Goal: Communication & Community: Answer question/provide support

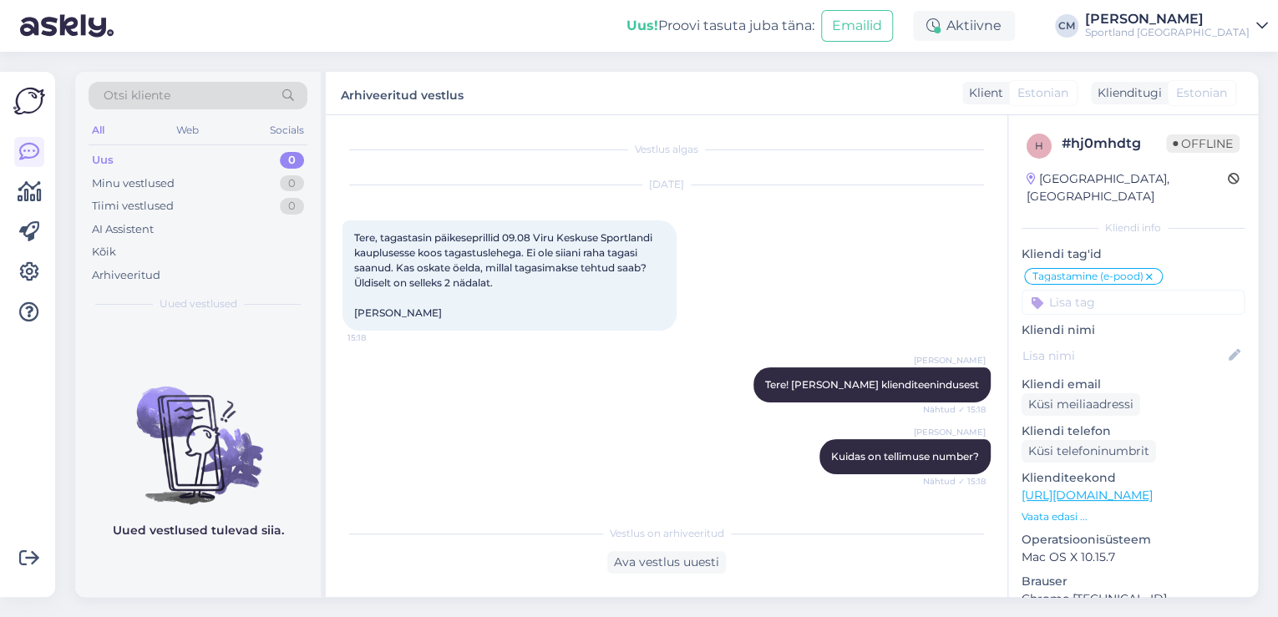
scroll to position [638, 0]
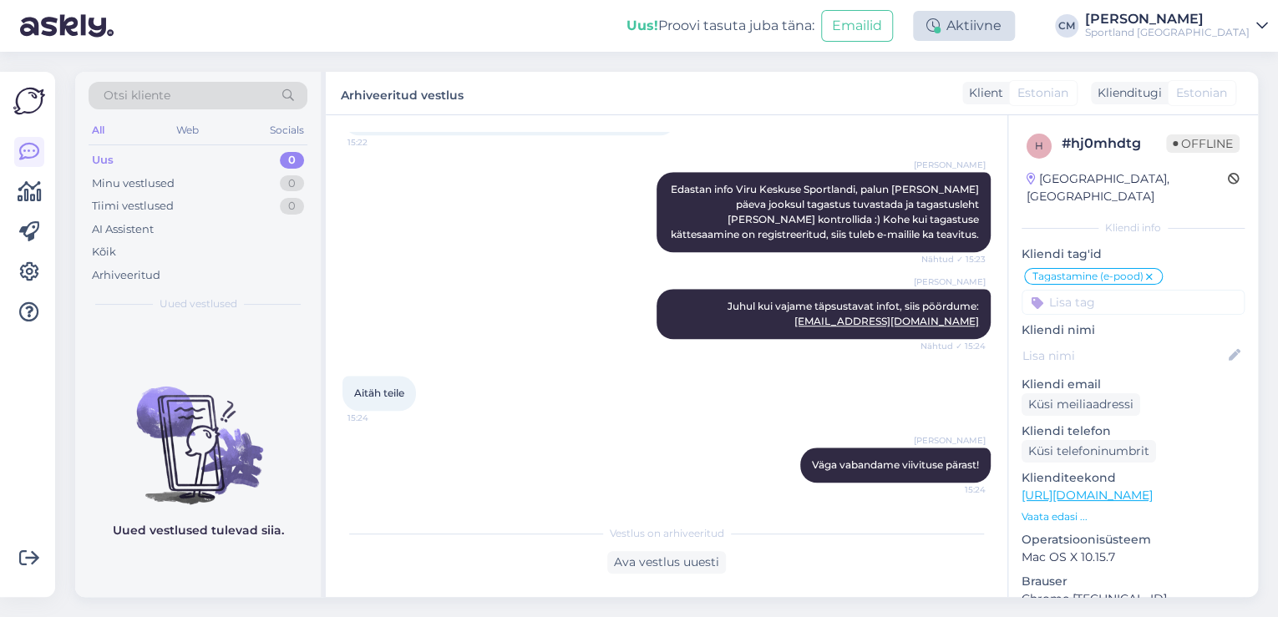
click at [940, 19] on icon at bounding box center [932, 25] width 13 height 13
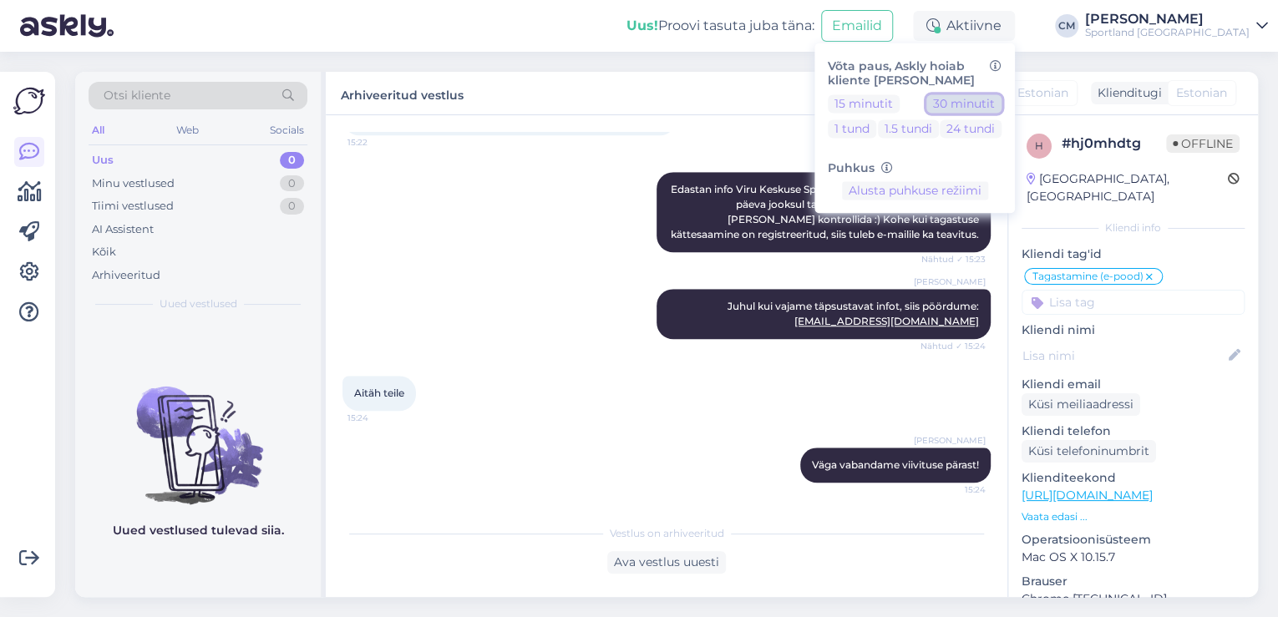
click at [992, 110] on button "30 minutit" at bounding box center [963, 103] width 75 height 18
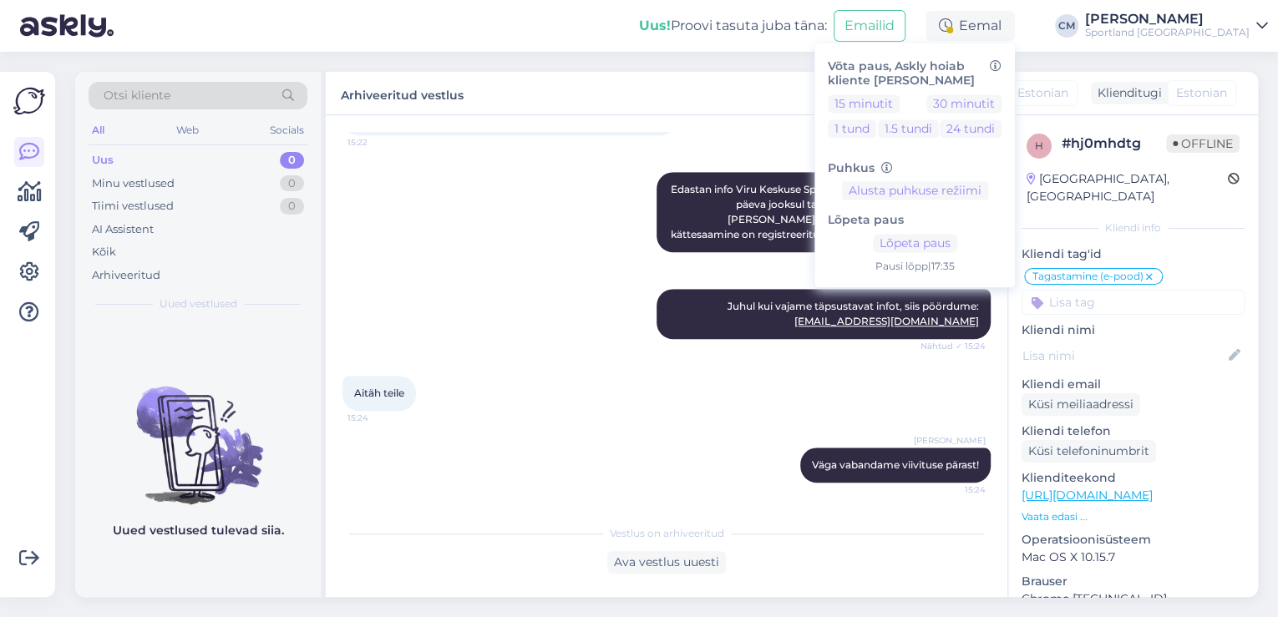
click at [1156, 29] on div "Sportland [GEOGRAPHIC_DATA]" at bounding box center [1167, 32] width 165 height 13
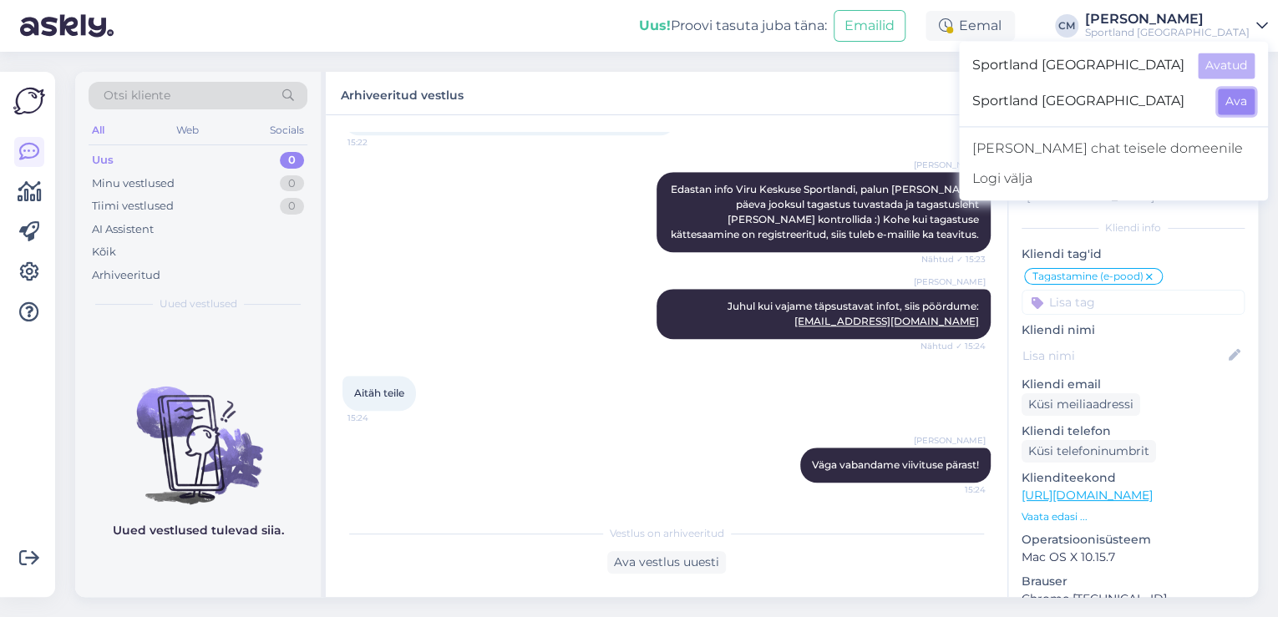
click at [1237, 107] on button "Ava" at bounding box center [1236, 102] width 37 height 26
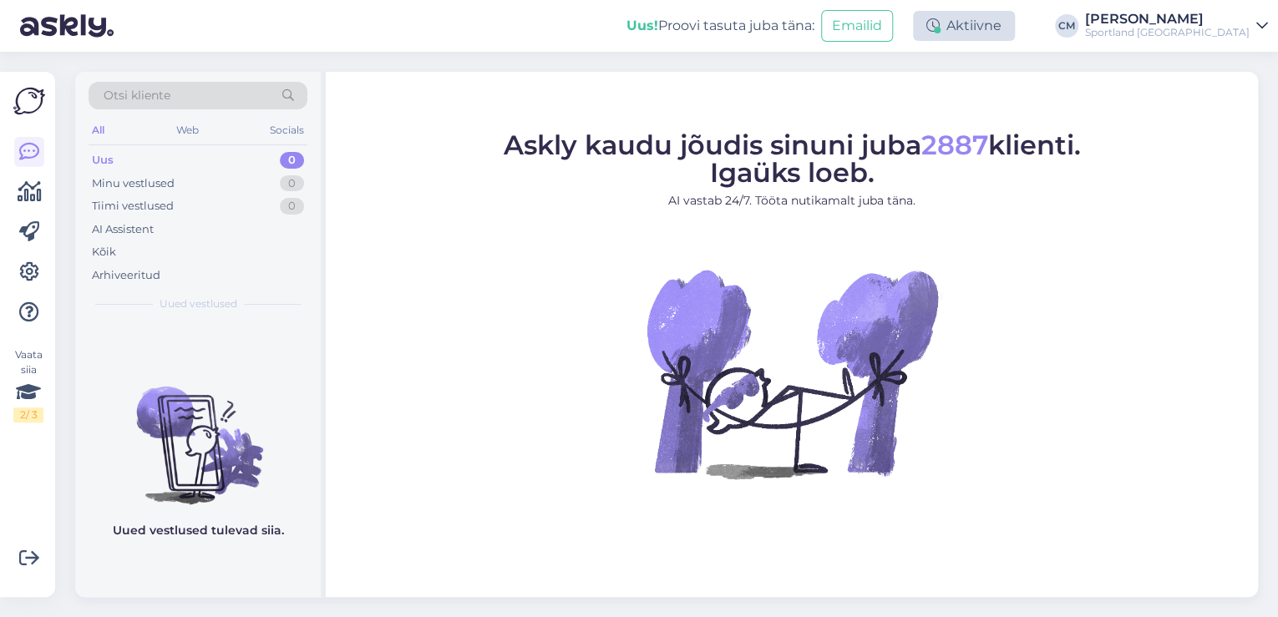
click at [940, 28] on div at bounding box center [937, 30] width 7 height 7
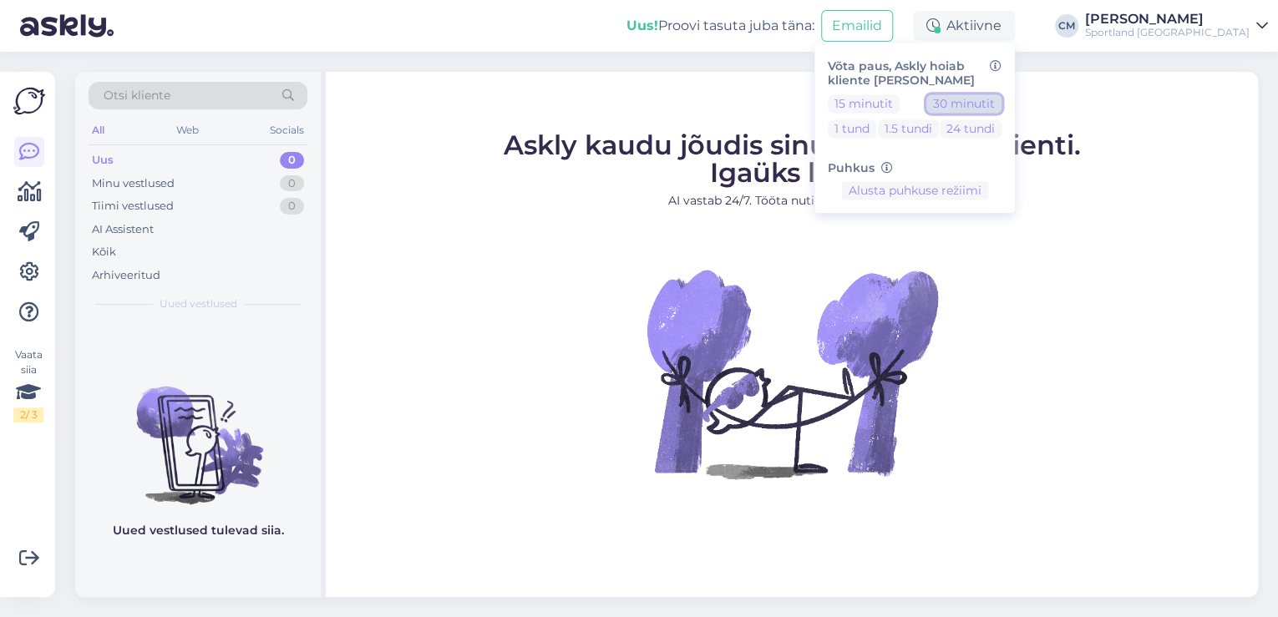
click at [995, 104] on button "30 minutit" at bounding box center [963, 103] width 75 height 18
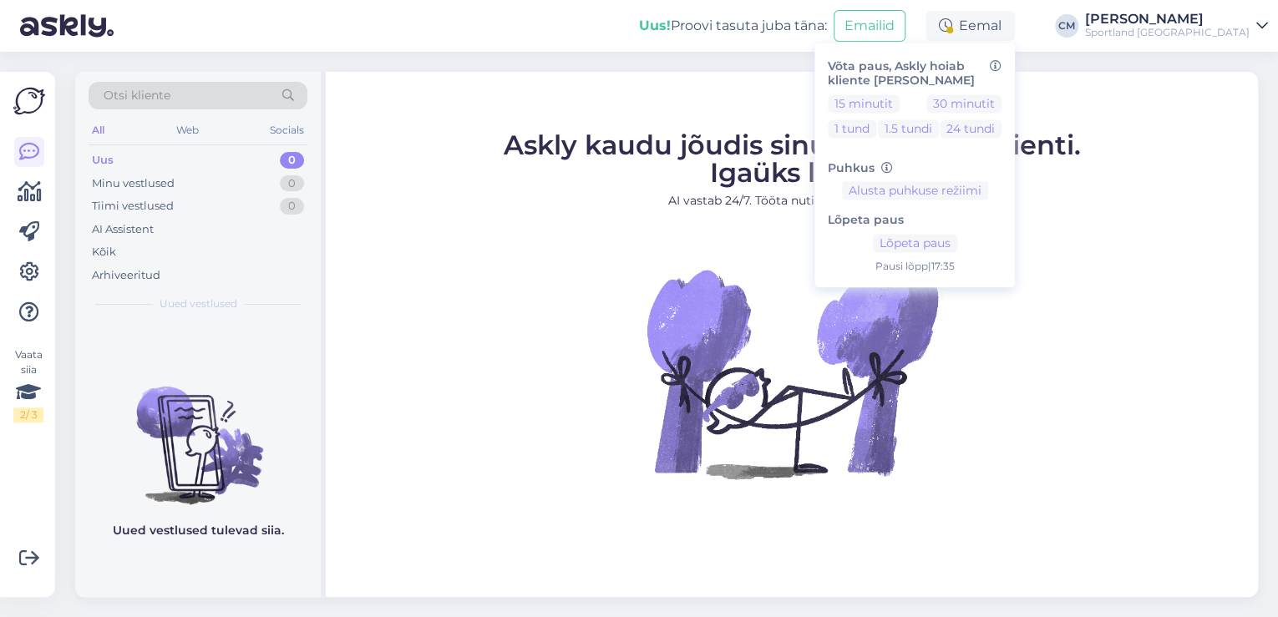
click at [481, 217] on figure "Askly kaudu jõudis sinuni juba 2887 klienti. Igaüks loeb. AI vastab 24/7. Tööta…" at bounding box center [792, 328] width 902 height 392
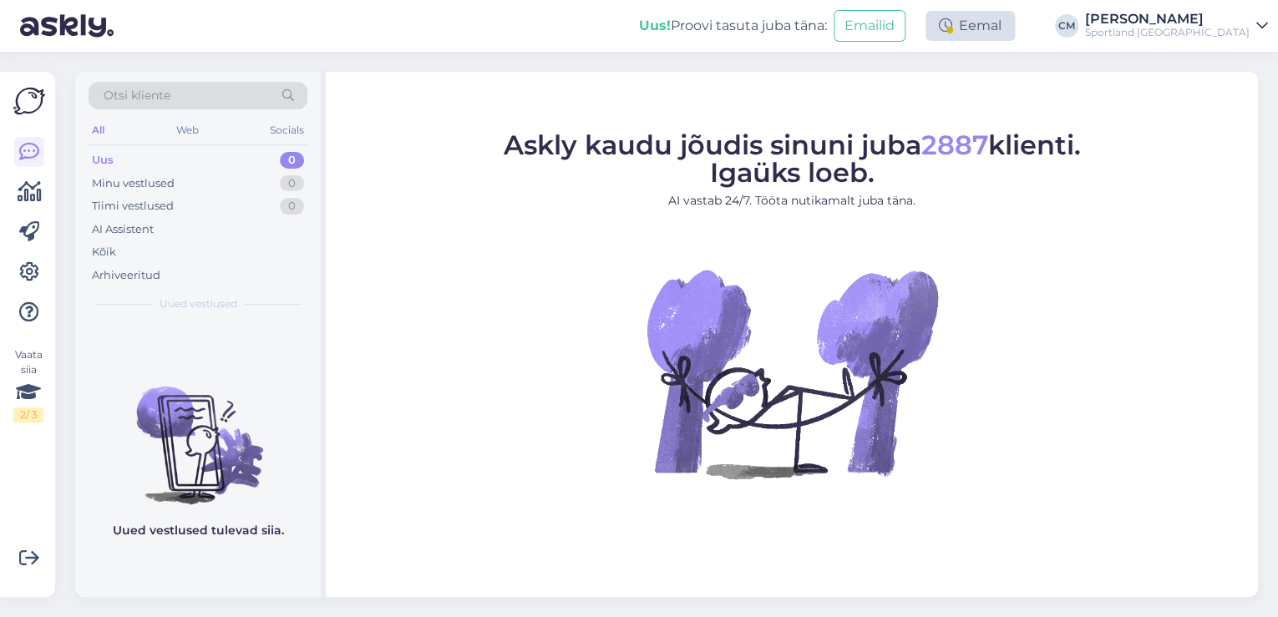
click at [1015, 32] on div "Eemal" at bounding box center [969, 26] width 89 height 30
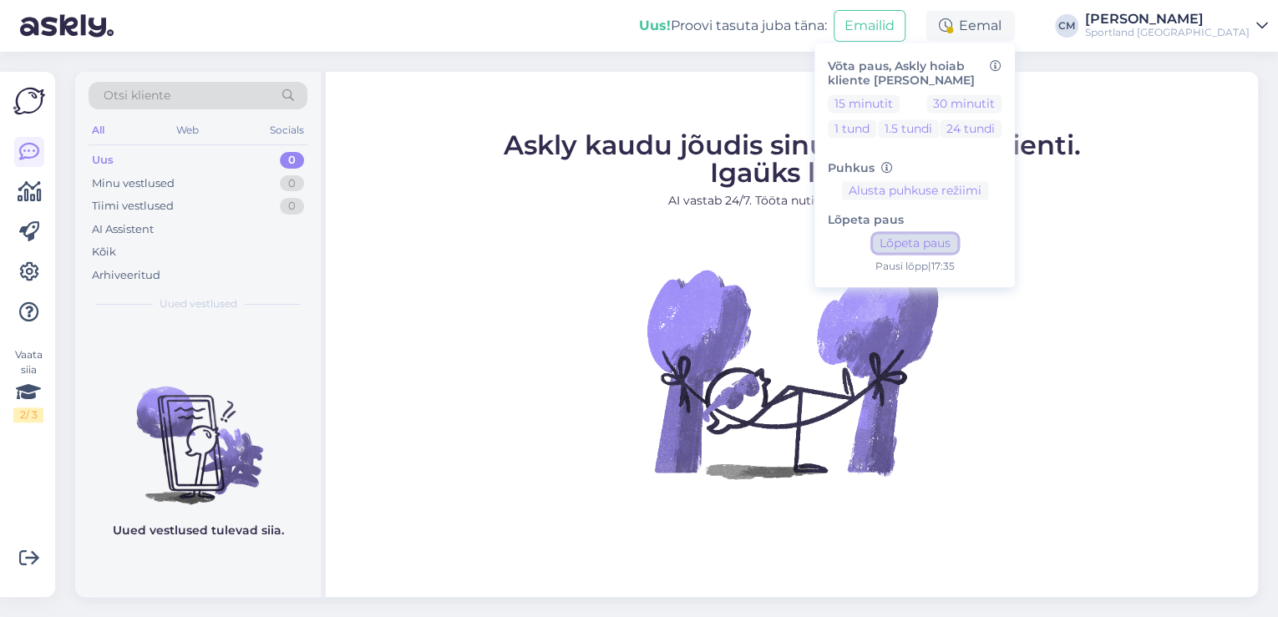
click at [957, 235] on button "Lõpeta paus" at bounding box center [915, 244] width 84 height 18
click at [1224, 8] on div "Uus! Proovi tasuta [PERSON_NAME]: Emailid Aktiivne Võta paus, Askly hoiab klien…" at bounding box center [639, 26] width 1278 height 52
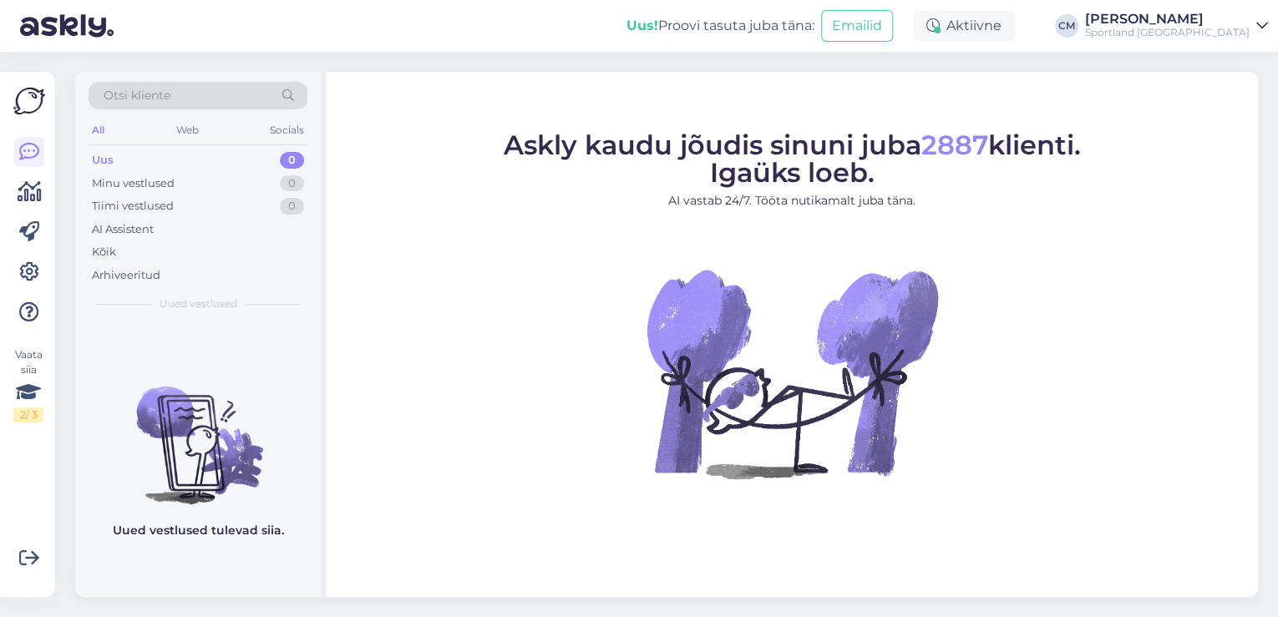
click at [1225, 33] on div "Sportland [GEOGRAPHIC_DATA]" at bounding box center [1167, 32] width 165 height 13
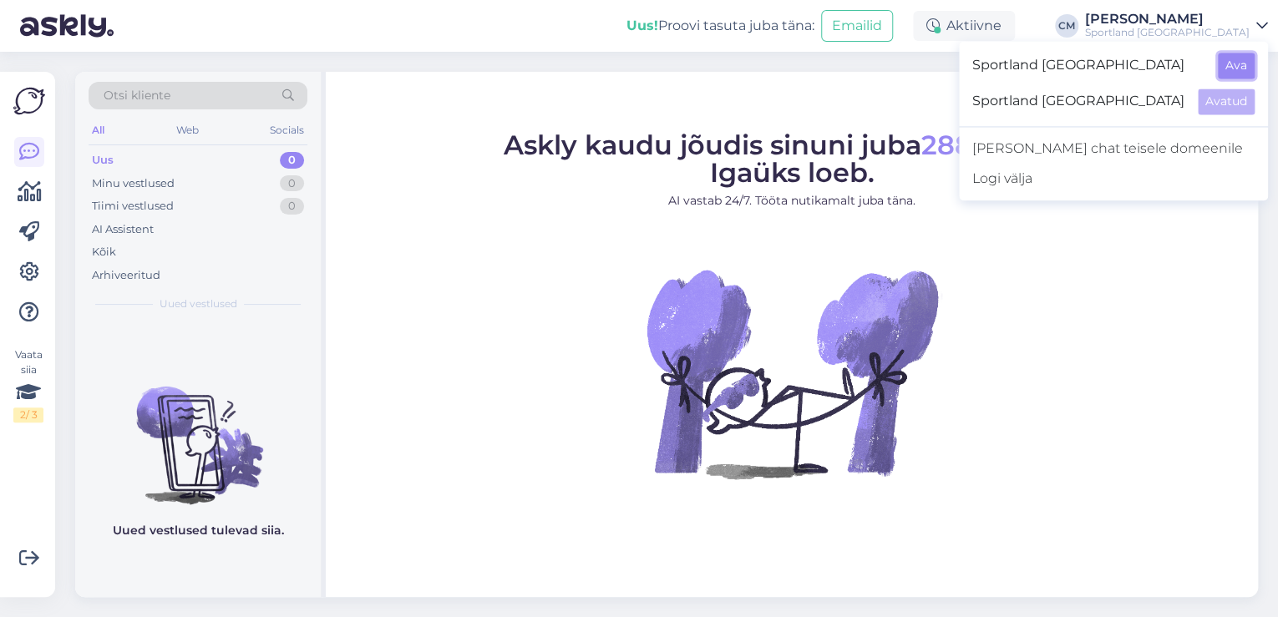
click at [1238, 63] on button "Ava" at bounding box center [1236, 66] width 37 height 26
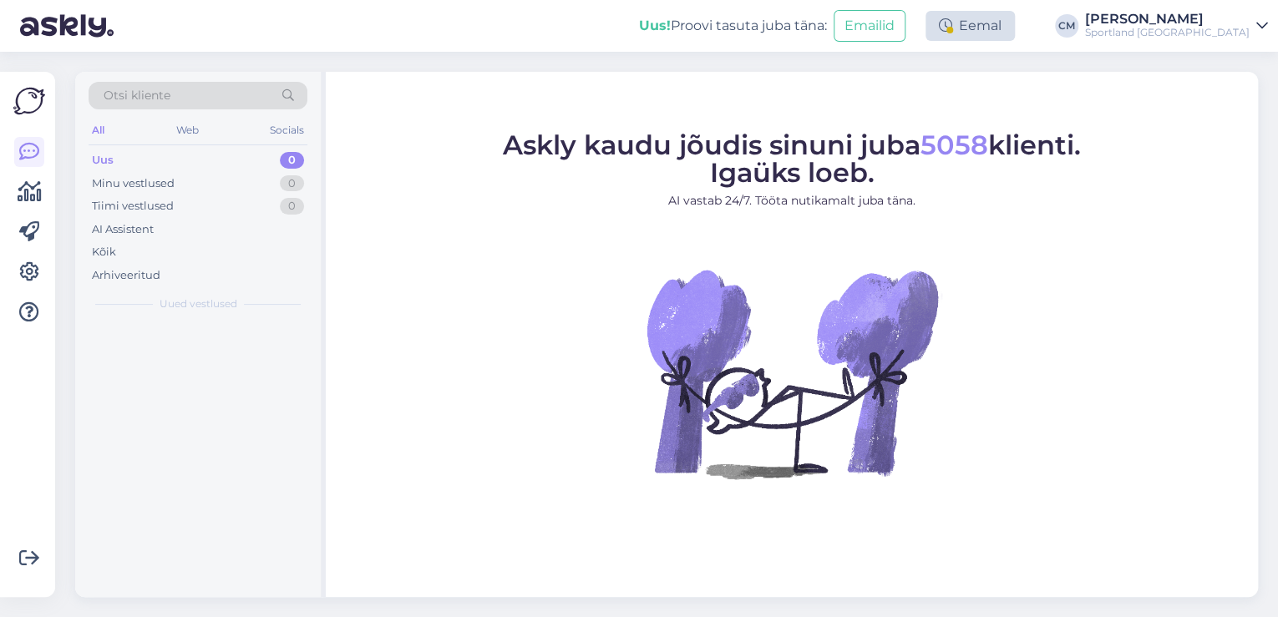
click at [1015, 25] on div "Eemal" at bounding box center [969, 26] width 89 height 30
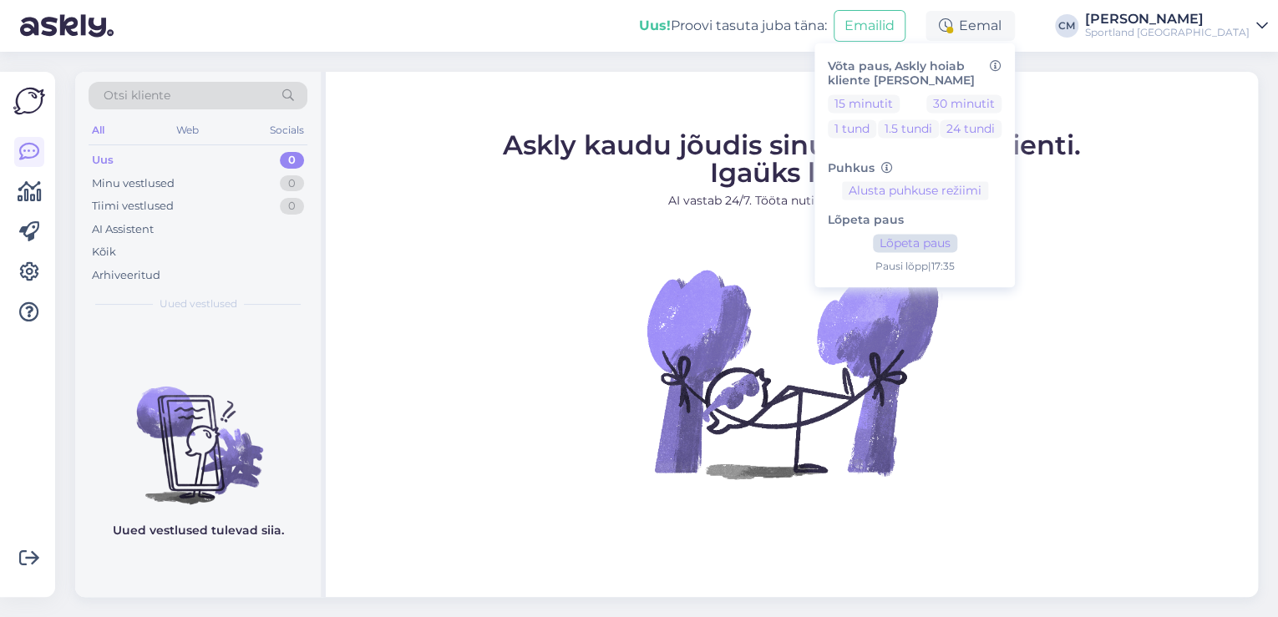
drag, startPoint x: 945, startPoint y: 232, endPoint x: 937, endPoint y: 247, distance: 17.2
click at [945, 232] on div "Lõpeta paus Lõpeta paus Pausi [PERSON_NAME] | 17:35" at bounding box center [915, 237] width 174 height 74
click at [935, 250] on button "Lõpeta paus" at bounding box center [915, 244] width 84 height 18
click at [486, 114] on div "Askly kaudu jõudis sinuni juba 5058 klienti. Igaüks loeb. AI vastab 24/7. Tööta…" at bounding box center [792, 334] width 932 height 525
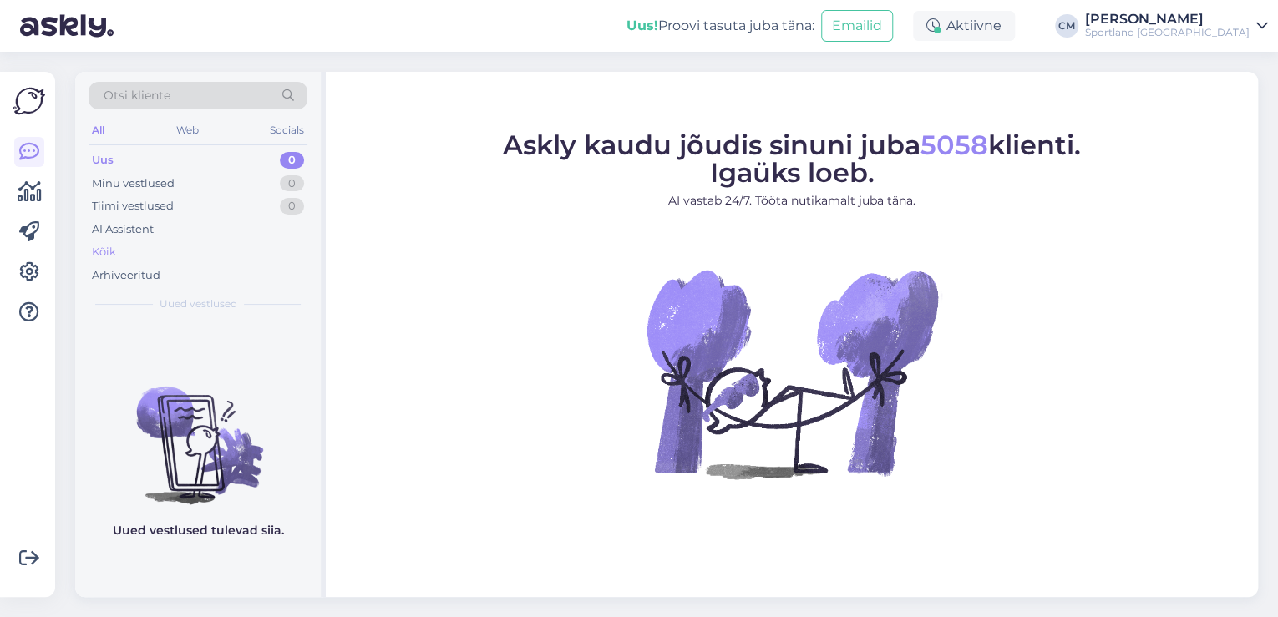
click at [194, 254] on div "Kõik" at bounding box center [198, 252] width 219 height 23
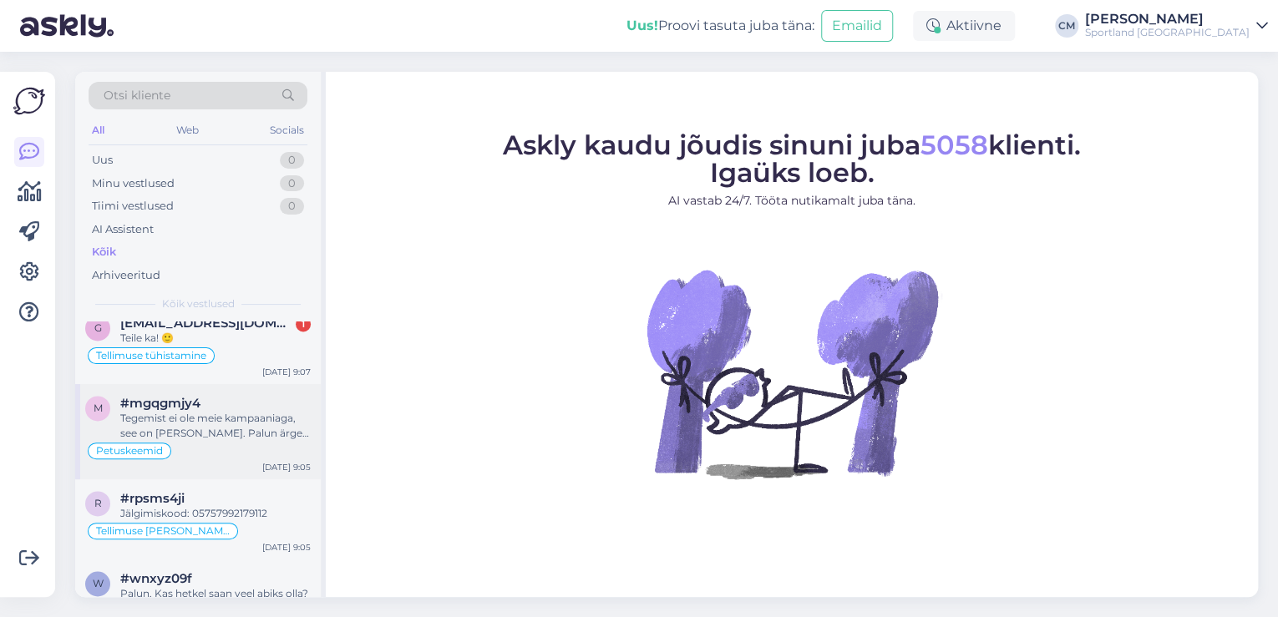
scroll to position [1269, 0]
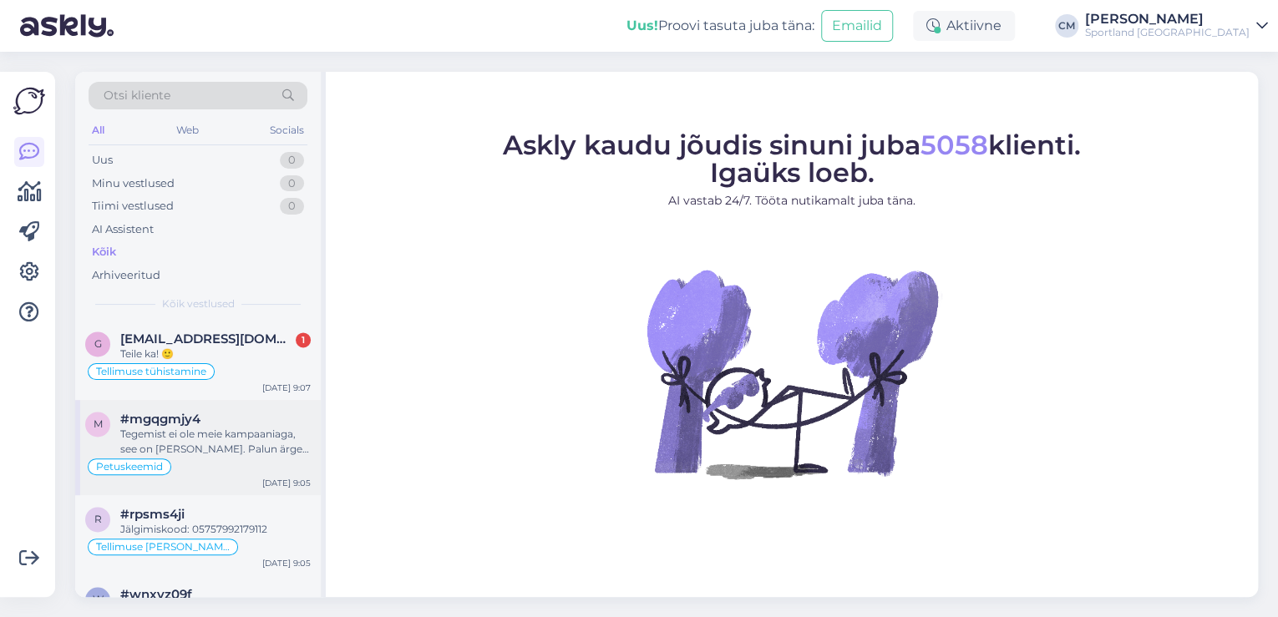
click at [241, 457] on div "Petuskeemid" at bounding box center [198, 467] width 226 height 20
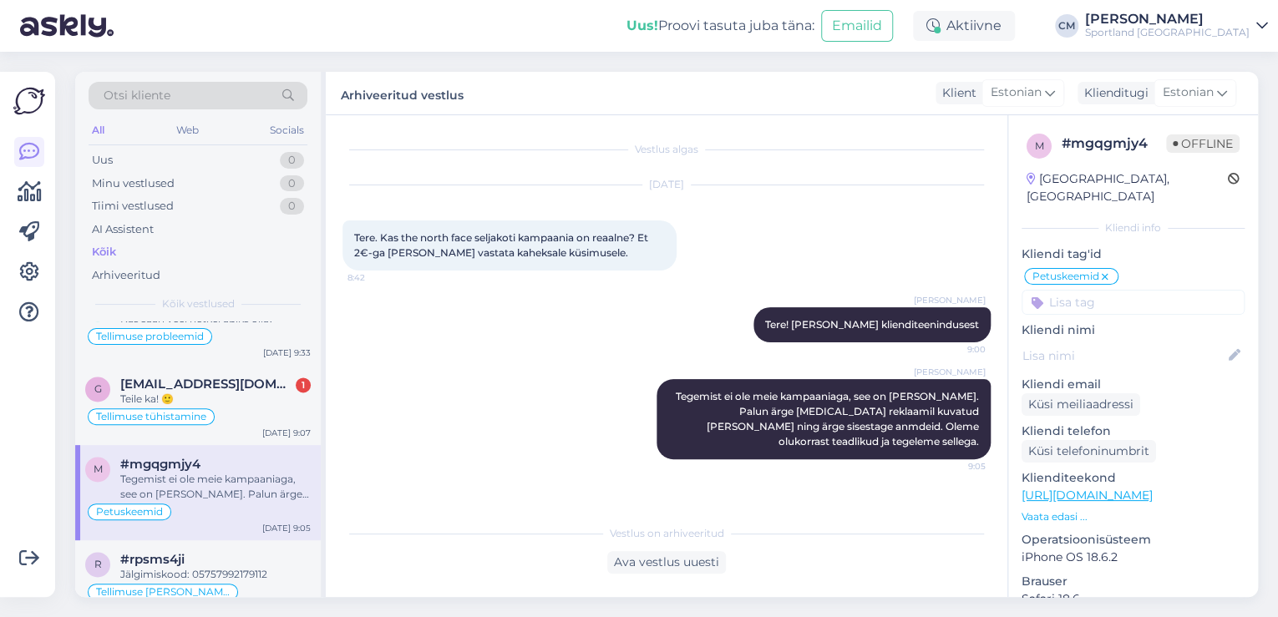
scroll to position [1203, 0]
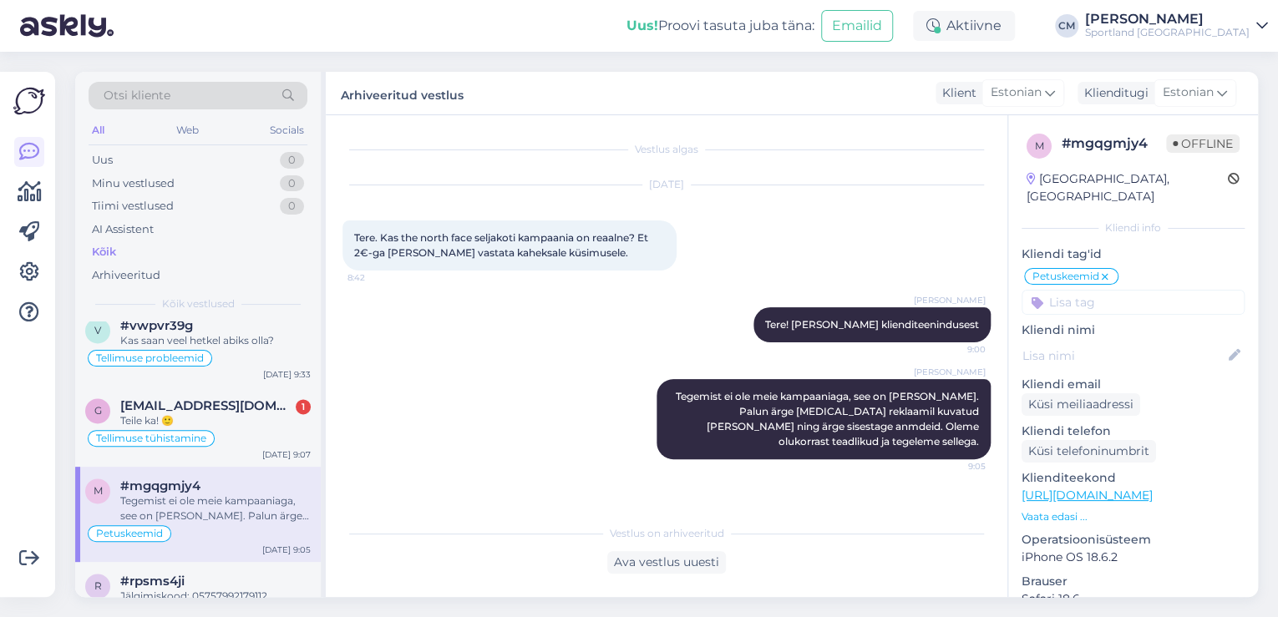
click at [241, 467] on div "m #mgqgmjy4 Tegemist ei ole meie kampaaniaga, see on [PERSON_NAME]. Palun ärge …" at bounding box center [198, 514] width 246 height 95
click at [256, 426] on div "g [EMAIL_ADDRESS][DOMAIN_NAME] 1 Teile ka! 🙂 Tellimuse tühistamine [DATE] 9:07" at bounding box center [198, 427] width 246 height 80
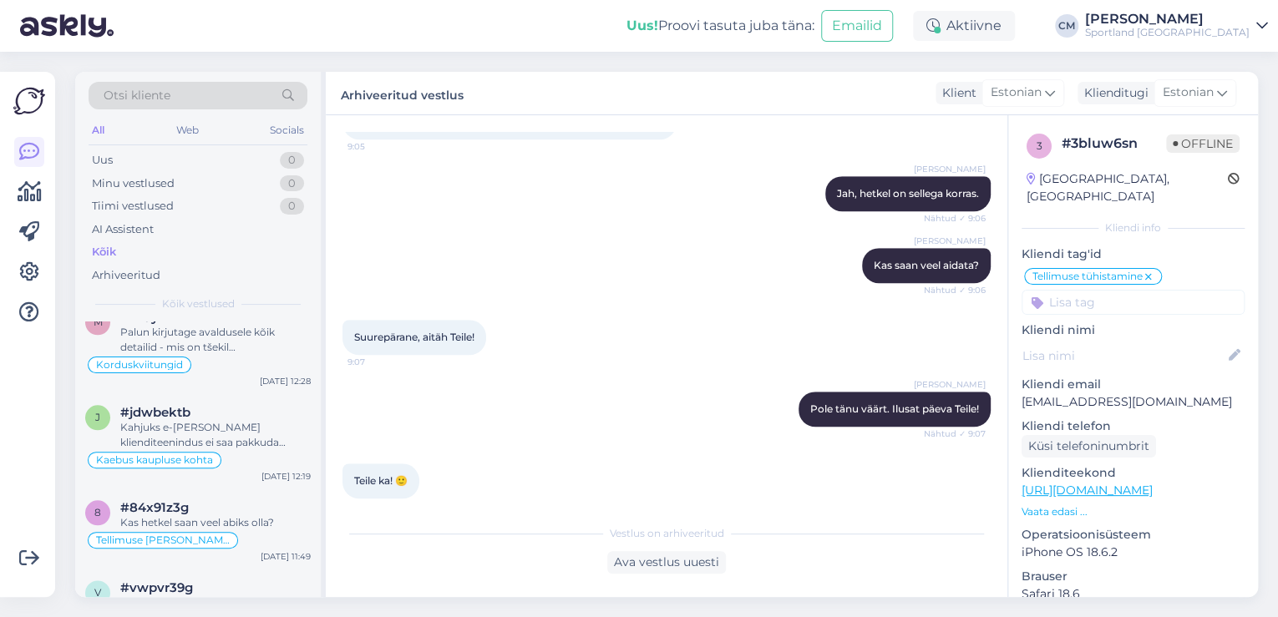
scroll to position [935, 0]
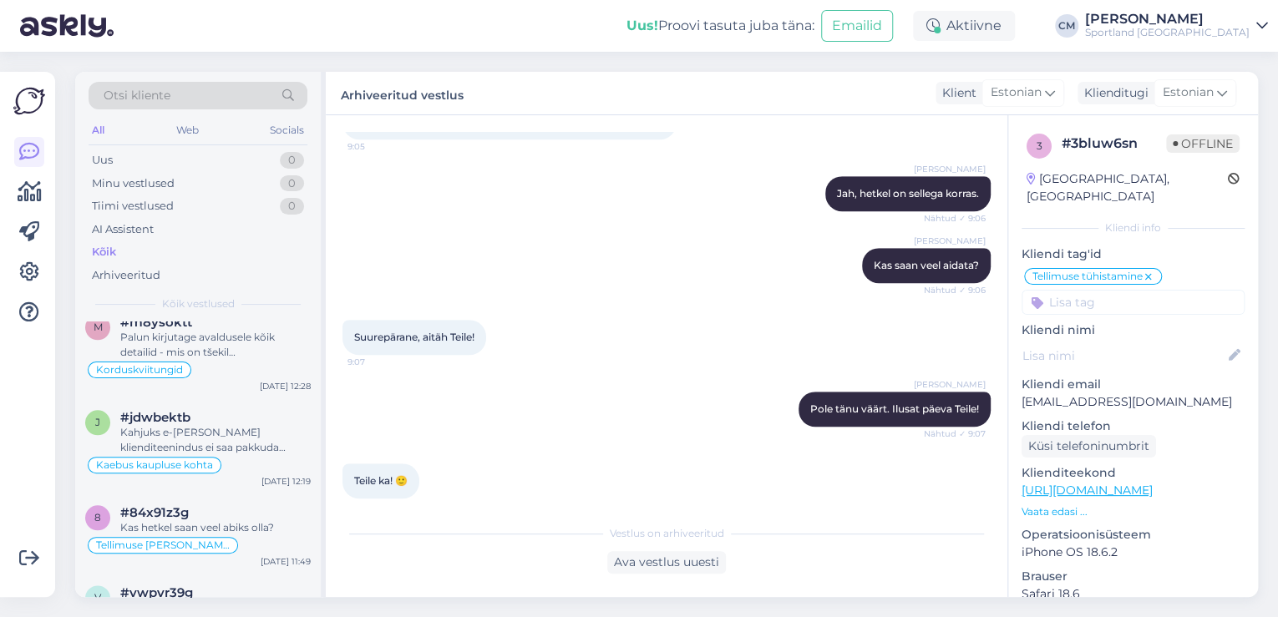
click at [256, 426] on div "Kahjuks e-[PERSON_NAME] klienditeenindus ei saa pakkuda lahendusi kaupluses teh…" at bounding box center [215, 440] width 190 height 30
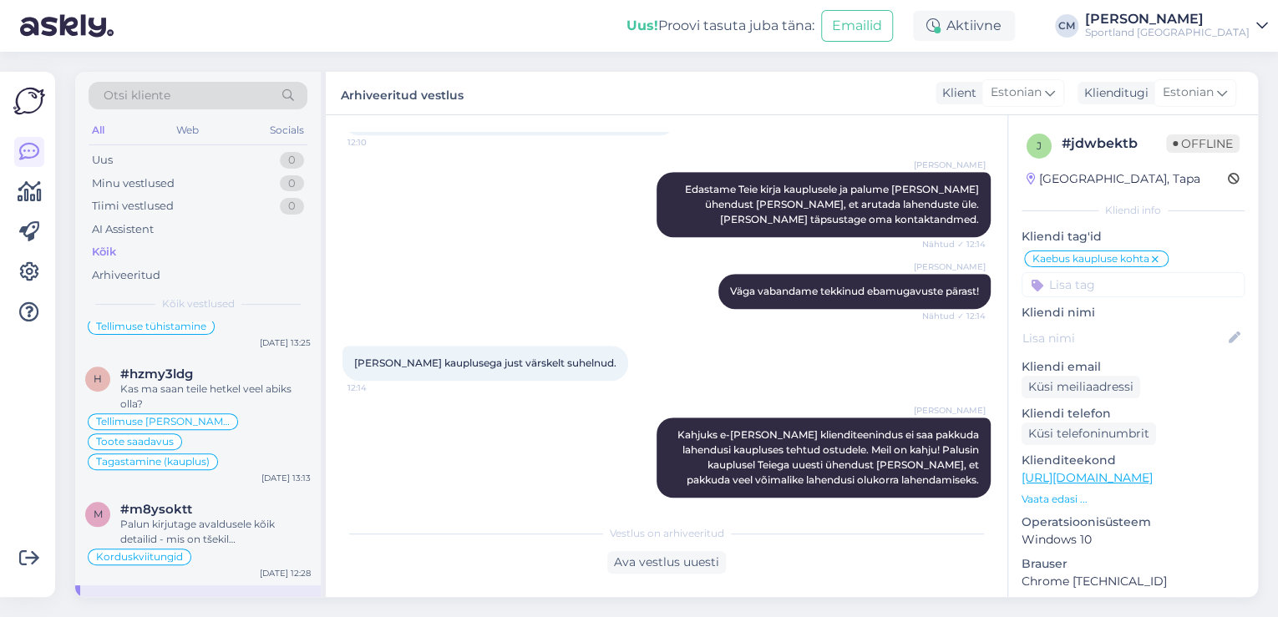
scroll to position [735, 0]
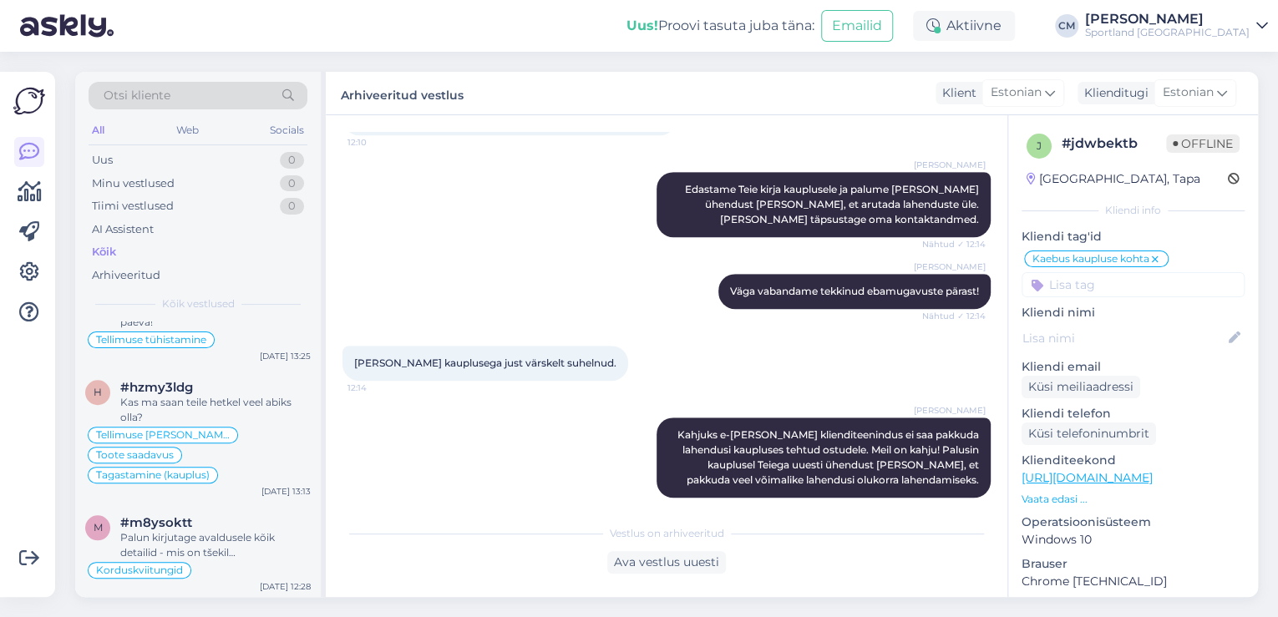
click at [174, 450] on span "Toote saadavus" at bounding box center [135, 455] width 78 height 10
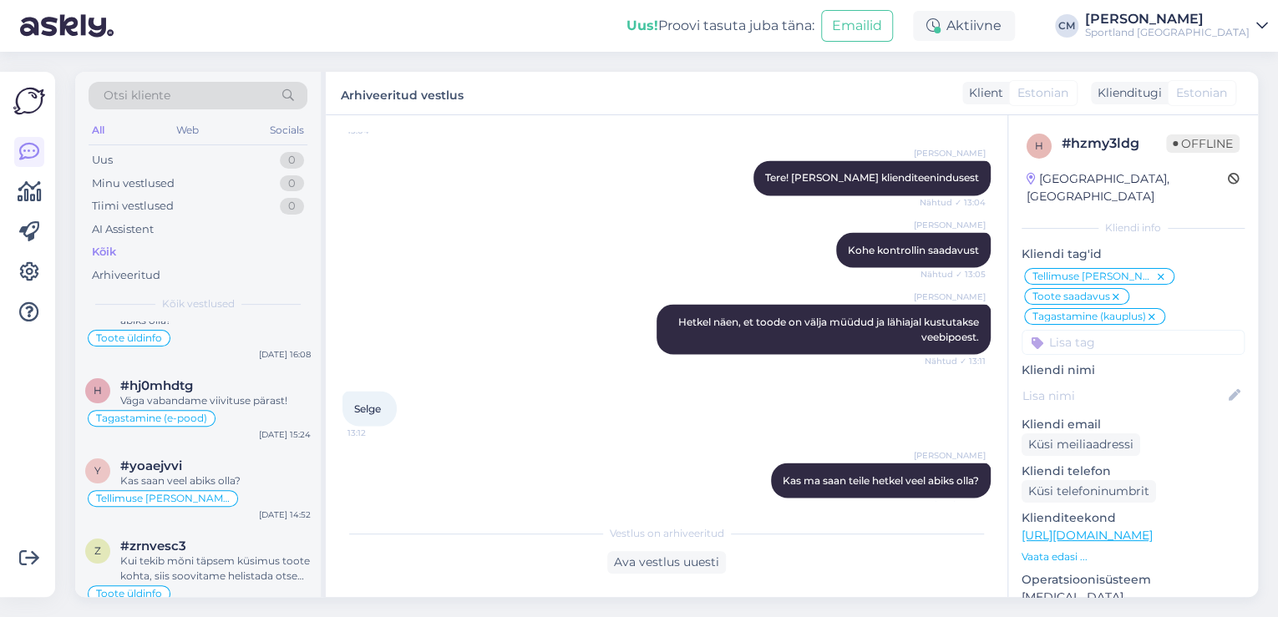
scroll to position [0, 0]
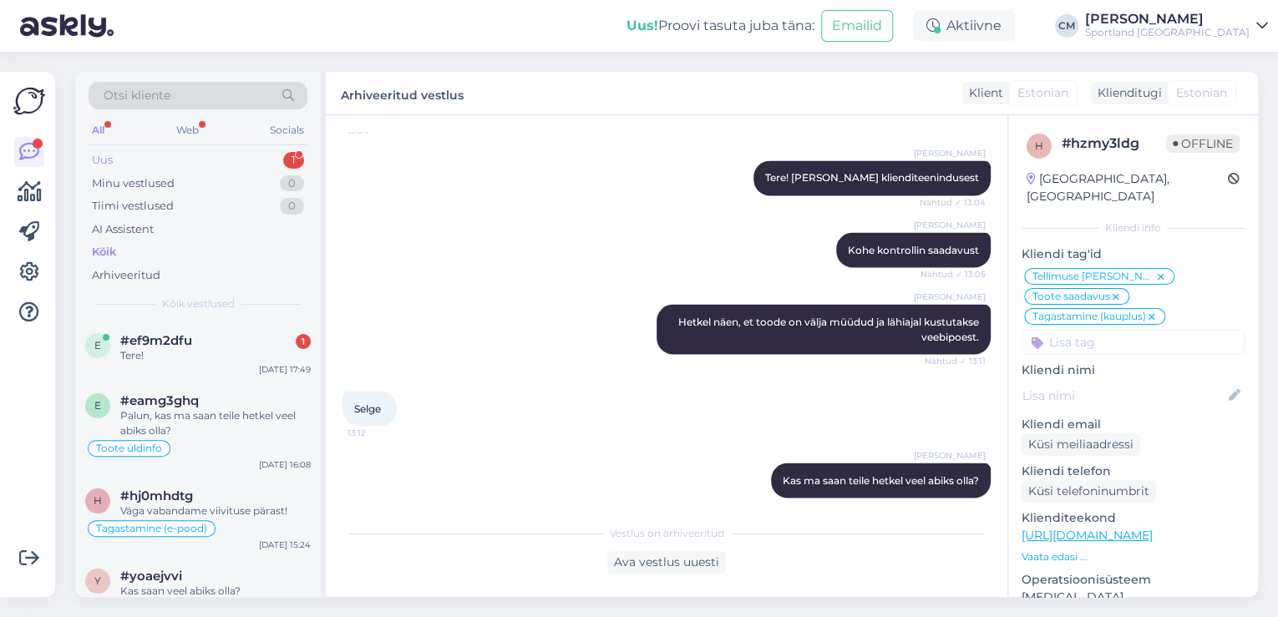
click at [241, 157] on div "Uus 1" at bounding box center [198, 160] width 219 height 23
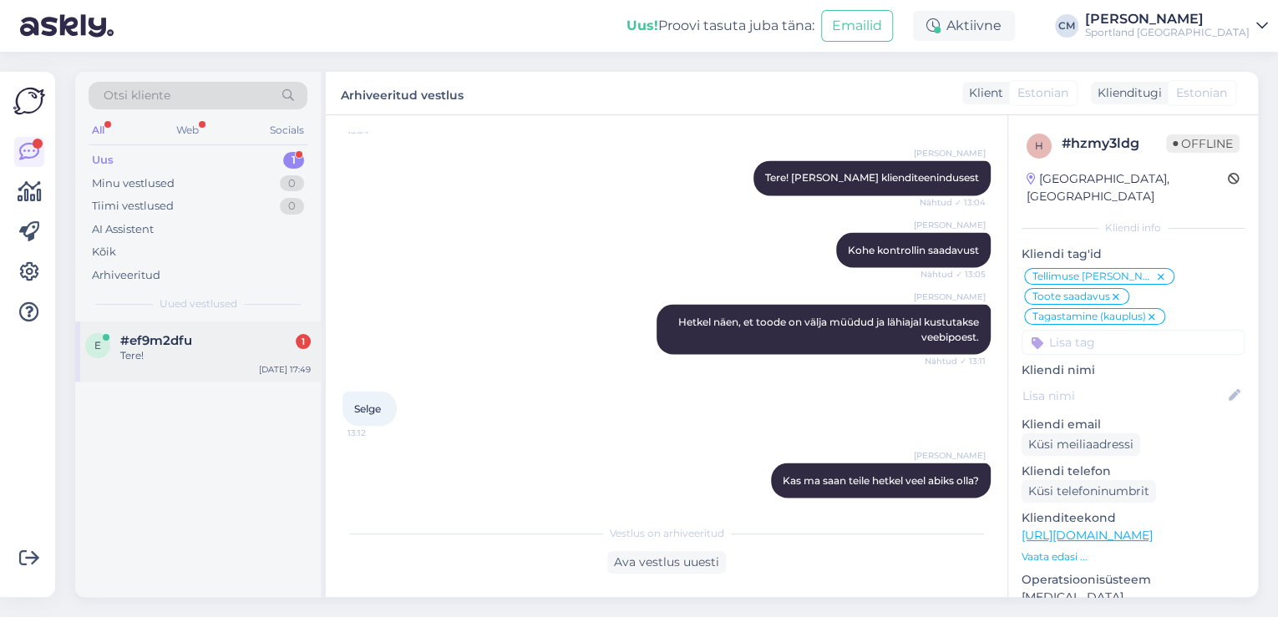
drag, startPoint x: 265, startPoint y: 347, endPoint x: 264, endPoint y: 329, distance: 18.4
click at [265, 342] on div "#ef9m2dfu 1 Tere!" at bounding box center [215, 348] width 190 height 30
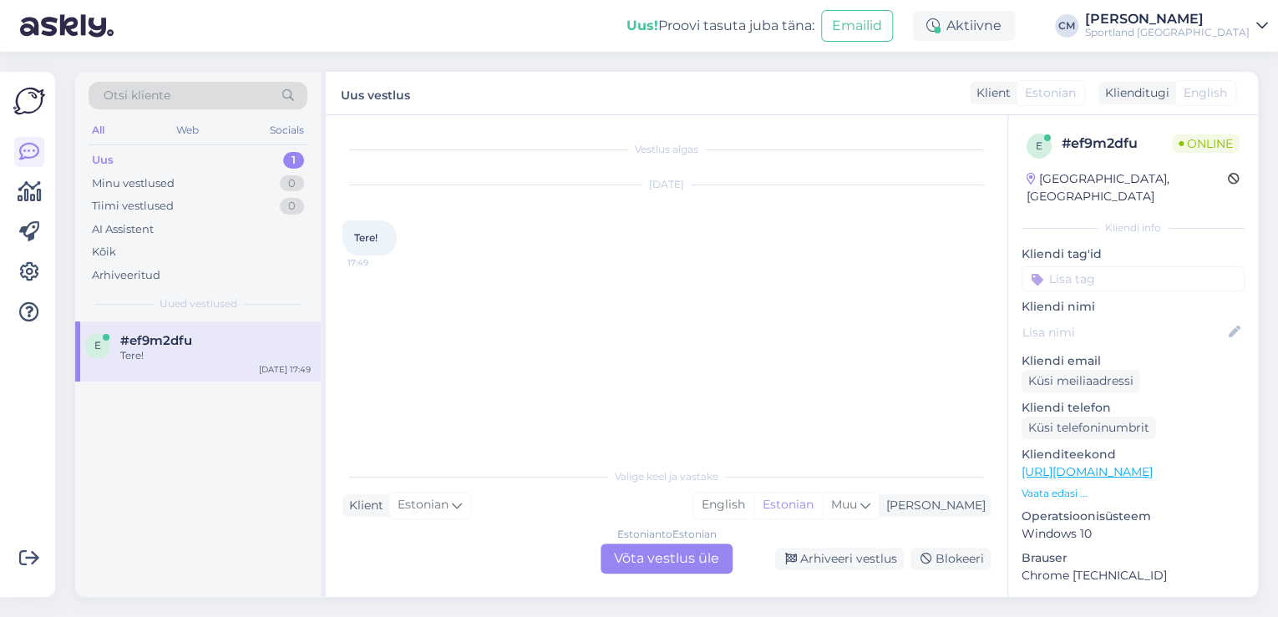
click at [669, 570] on div "Estonian to Estonian Võta vestlus üle" at bounding box center [667, 559] width 132 height 30
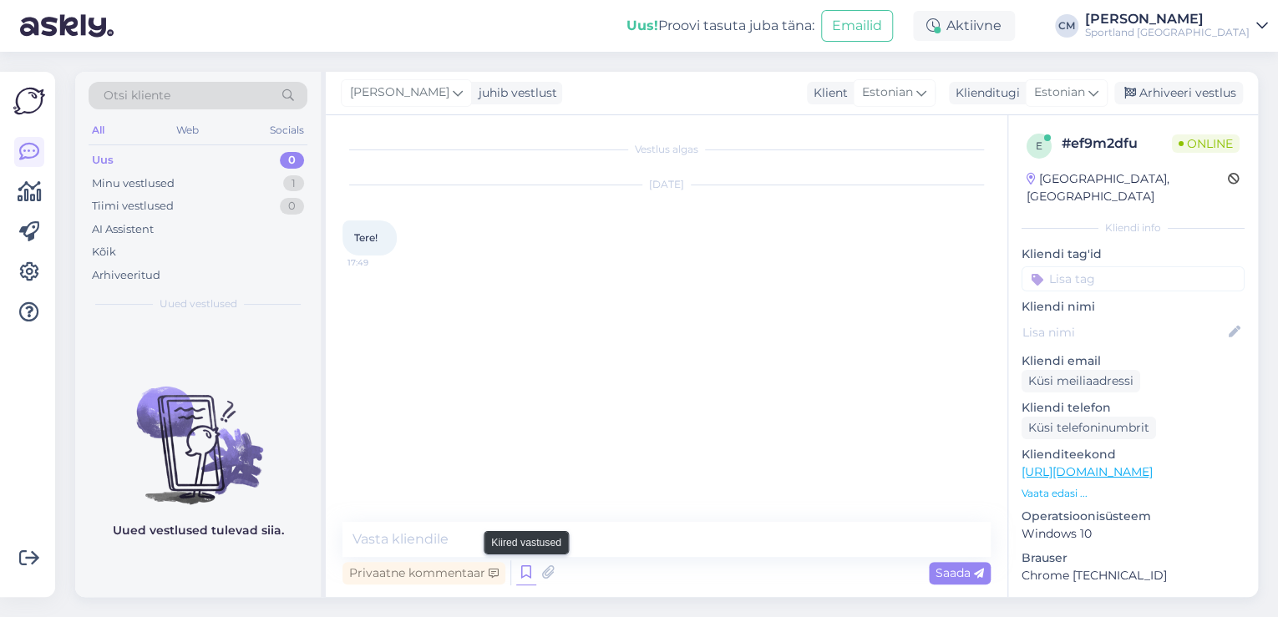
click at [530, 569] on icon at bounding box center [526, 572] width 20 height 25
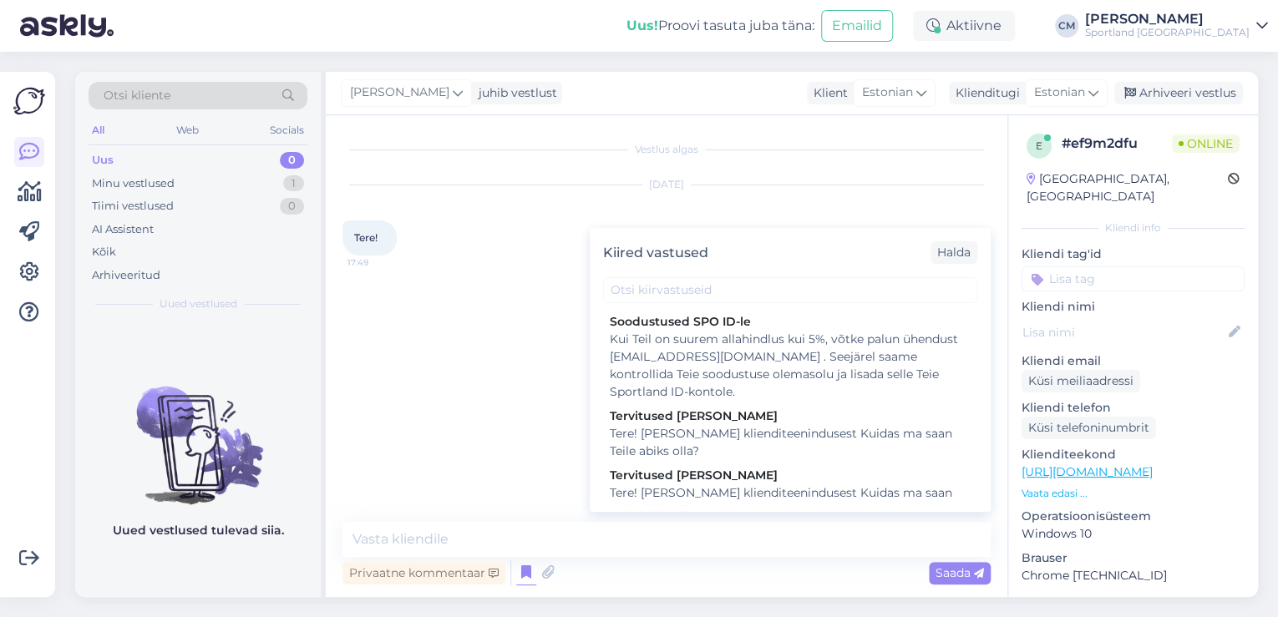
click at [732, 485] on div "Tere! [PERSON_NAME] klienditeenindusest Kuidas ma saan Teile abiks olla?" at bounding box center [790, 501] width 361 height 35
type textarea "Tere! [PERSON_NAME] klienditeenindusest Kuidas ma saan Teile abiks olla?"
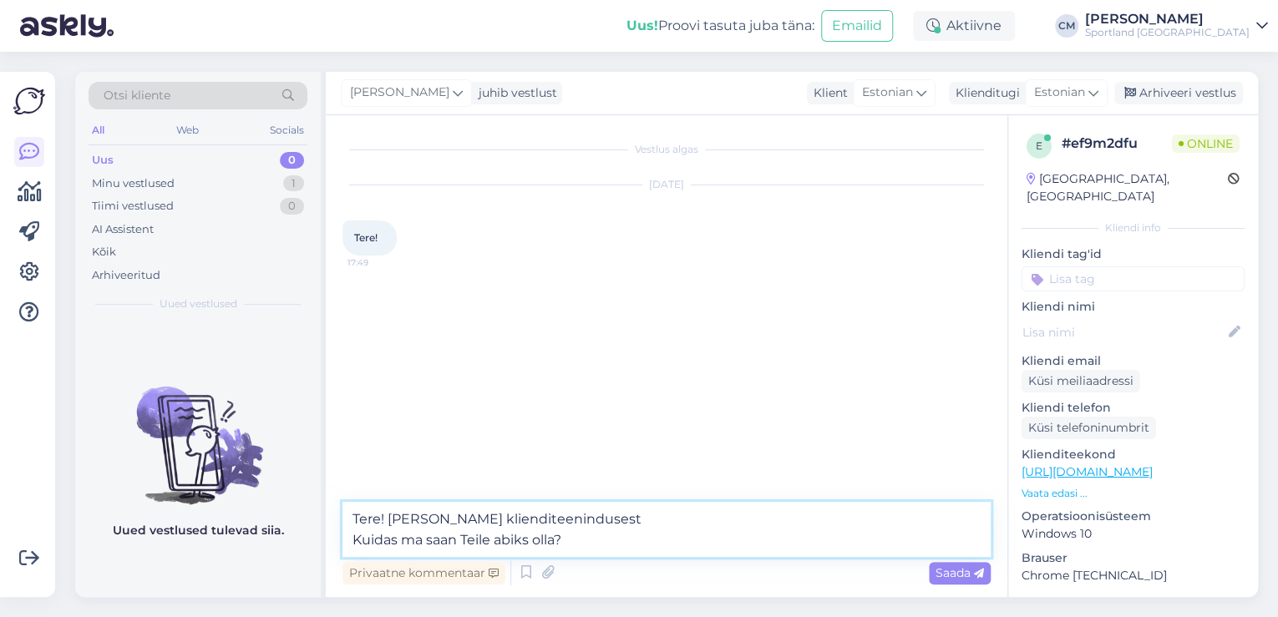
click at [658, 549] on textarea "Tere! [PERSON_NAME] klienditeenindusest Kuidas ma saan Teile abiks olla?" at bounding box center [666, 529] width 648 height 55
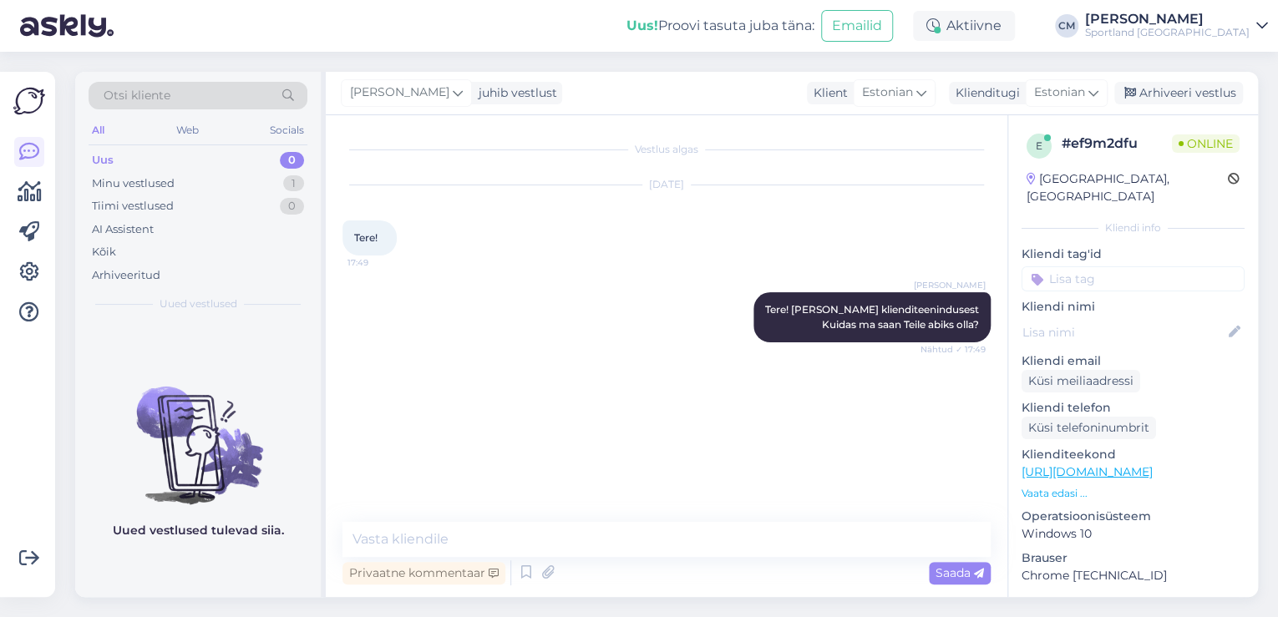
click at [446, 463] on div "Vestlus algas [DATE] Tere! 17:49 [PERSON_NAME] Tere! [PERSON_NAME] klienditeeni…" at bounding box center [673, 319] width 663 height 375
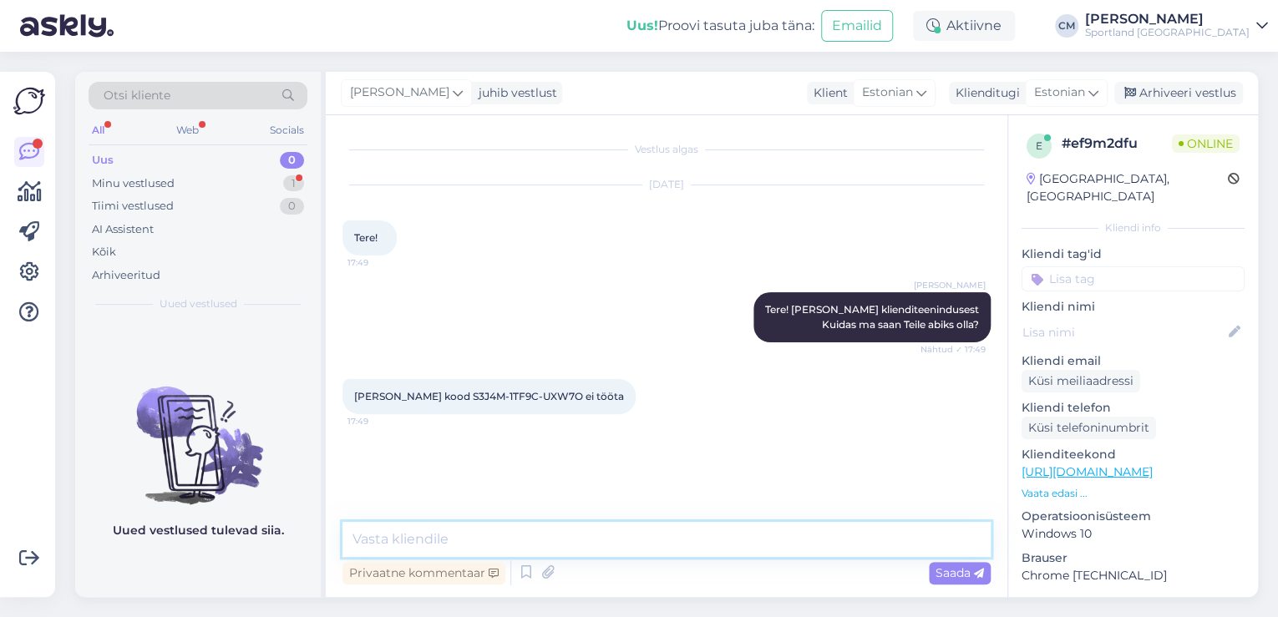
click at [626, 523] on textarea at bounding box center [666, 539] width 648 height 35
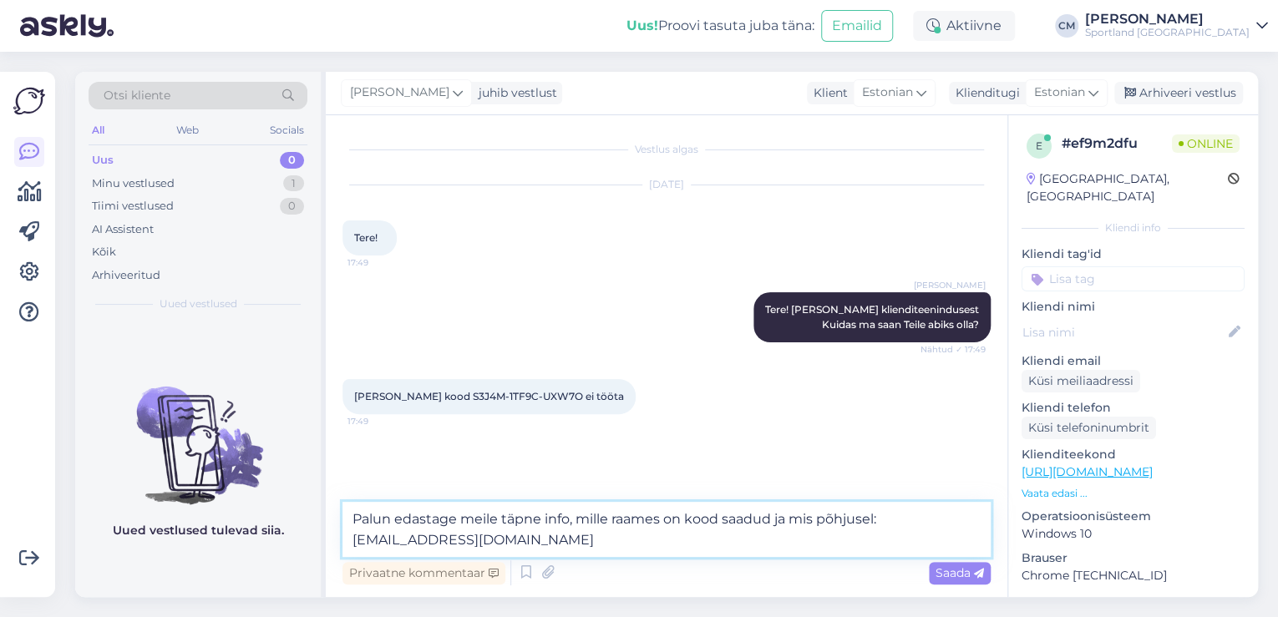
click at [875, 515] on textarea "Palun edastage meile täpne info, mille raames on kood saadud ja mis põhjusel: […" at bounding box center [666, 529] width 648 height 55
click at [570, 521] on textarea "Palun edastage meile täpne info, mille raames on kood saadud ja mis põhjusel: […" at bounding box center [666, 529] width 648 height 55
type textarea "Palun edastage meile täpne info e-mailile, mille raames on kood saadud ja mis p…"
click at [642, 536] on textarea "Palun edastage meile täpne info e-mailile, mille raames on kood saadud ja mis p…" at bounding box center [666, 529] width 648 height 55
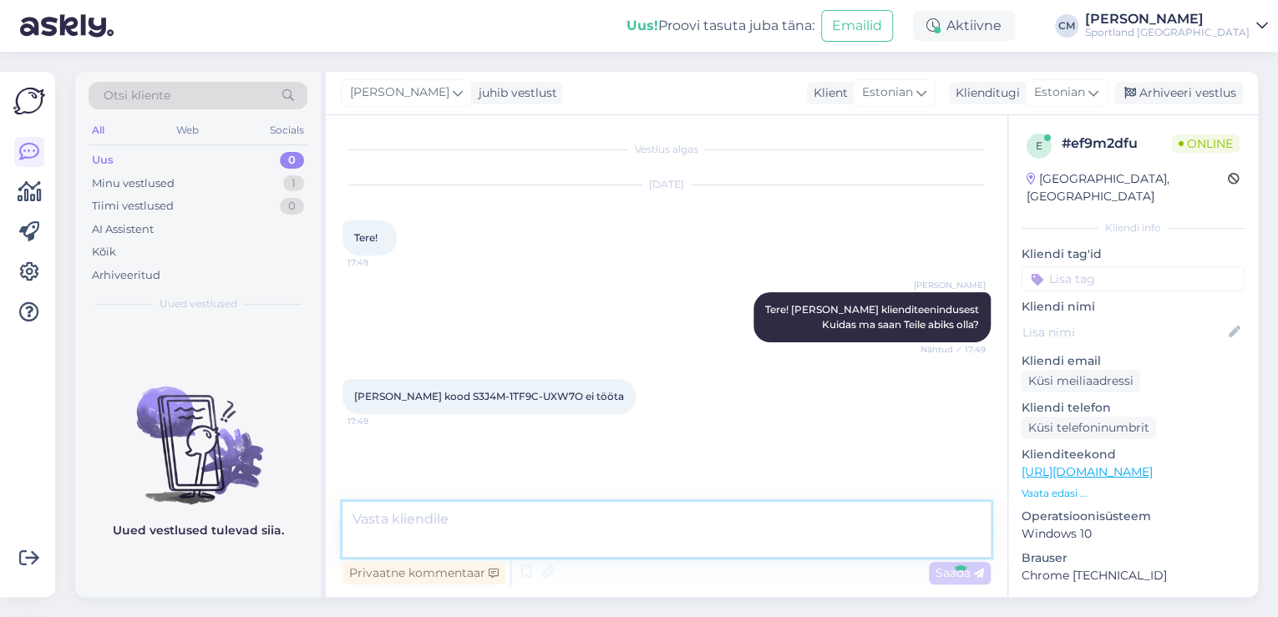
scroll to position [12, 0]
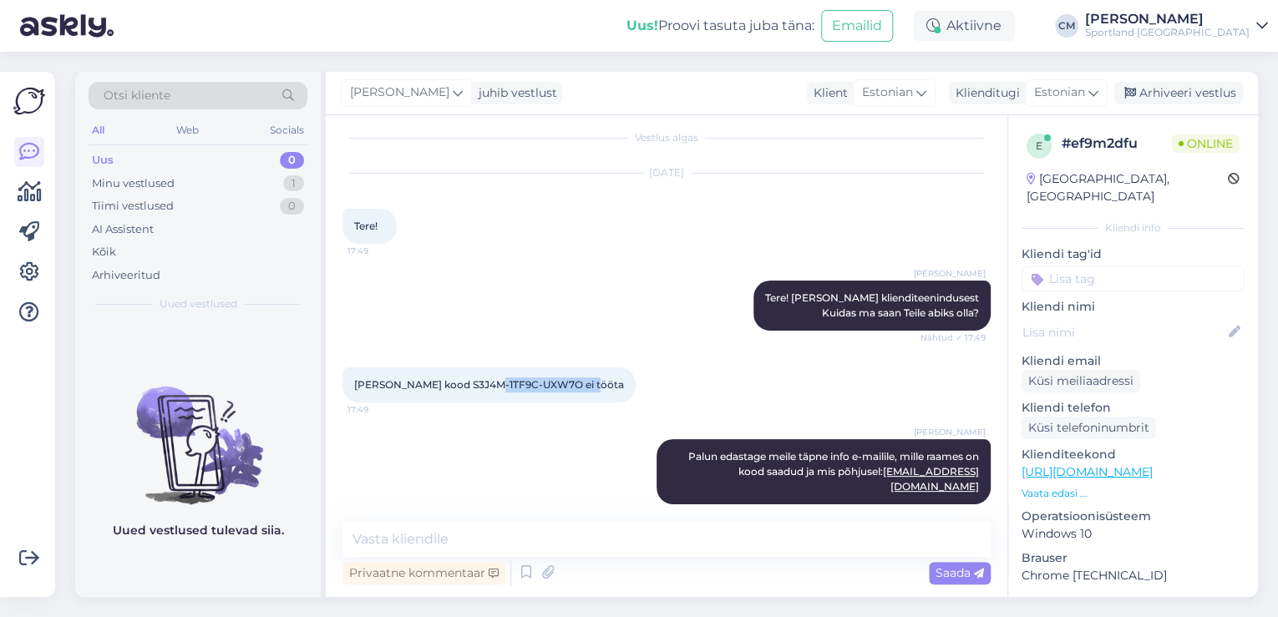
drag, startPoint x: 476, startPoint y: 382, endPoint x: 585, endPoint y: 382, distance: 109.4
click at [585, 382] on span "[PERSON_NAME] kood S3J4M-1TF9C-UXW7O ei tööta" at bounding box center [489, 384] width 270 height 13
copy span "S3J4M-1TF9C-UXW7O"
click at [451, 203] on div "[DATE] Tere! 17:49" at bounding box center [666, 208] width 648 height 107
click at [354, 384] on span "[PERSON_NAME] kood S3J4M-1TF9C-UXW7O ei tööta" at bounding box center [489, 384] width 270 height 13
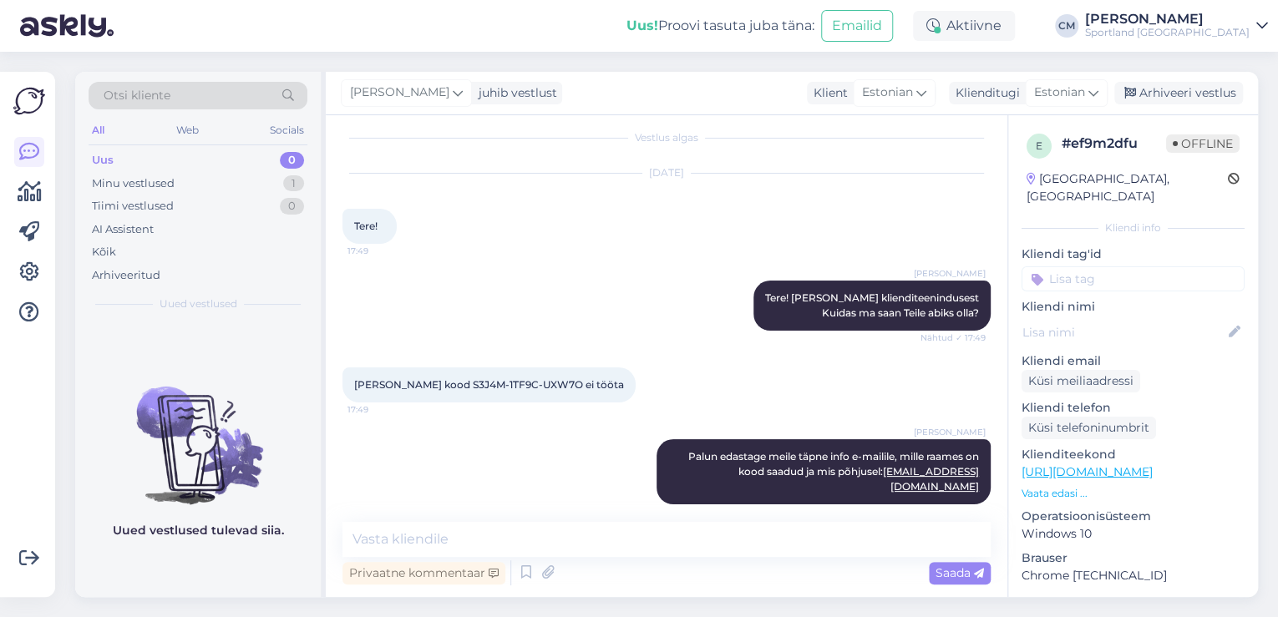
click at [1126, 266] on input at bounding box center [1132, 278] width 223 height 25
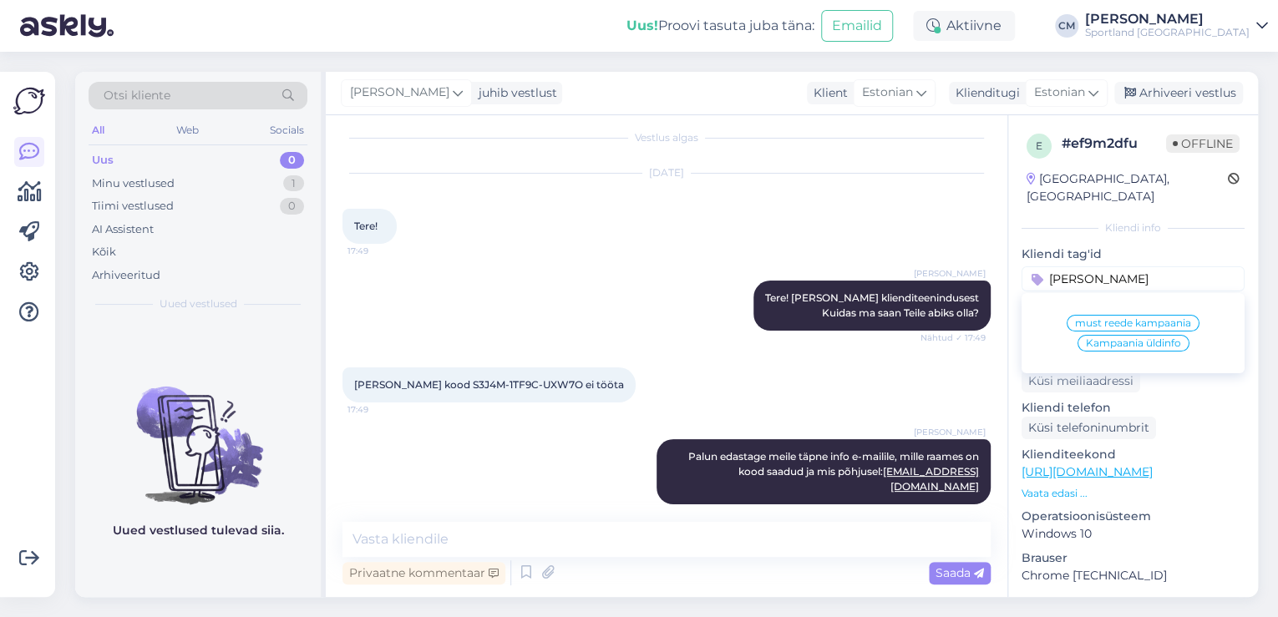
type input "[PERSON_NAME]"
click at [1149, 338] on span "Kampaania üldinfo" at bounding box center [1133, 343] width 95 height 10
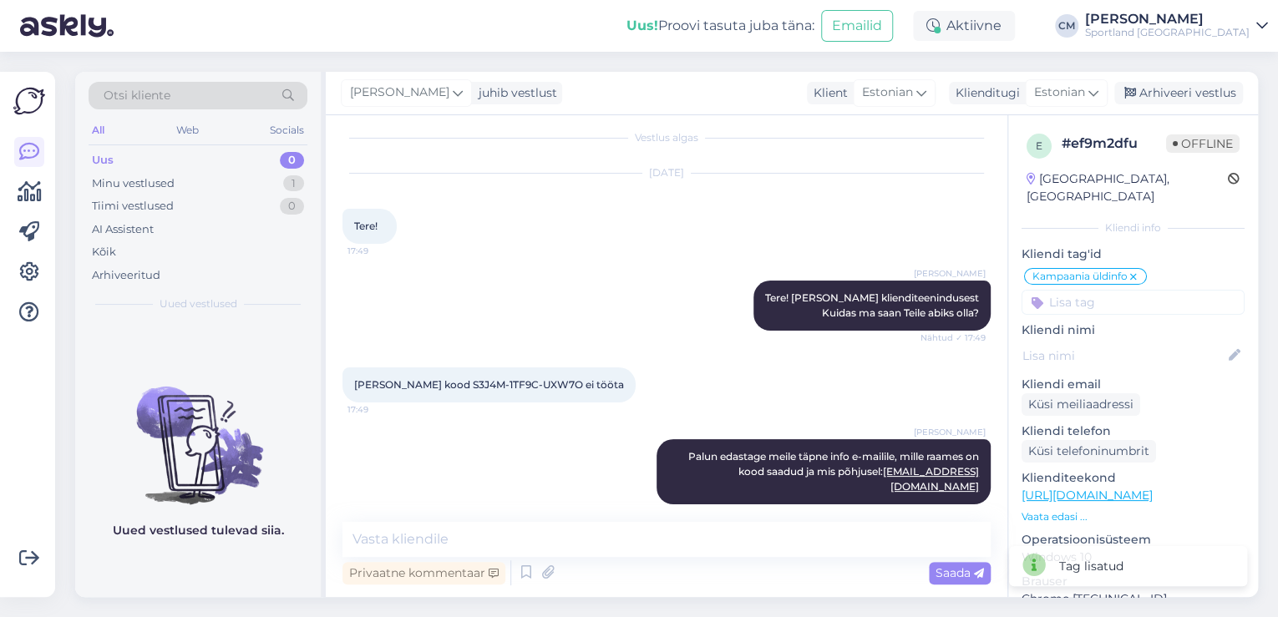
click at [1148, 107] on div "[PERSON_NAME] juhib vestlust Klient [DEMOGRAPHIC_DATA] Klienditugi [DEMOGRAPHIC…" at bounding box center [792, 93] width 932 height 43
click at [1159, 101] on div "Arhiveeri vestlus" at bounding box center [1178, 93] width 129 height 23
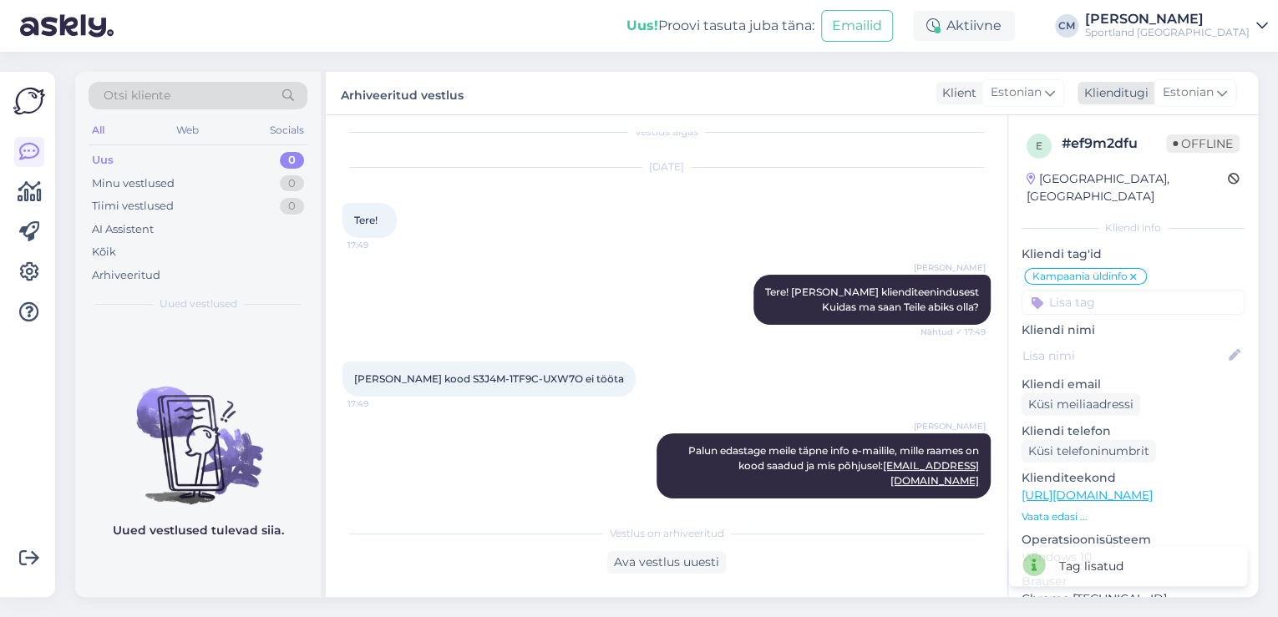
click at [1172, 93] on span "Estonian" at bounding box center [1188, 93] width 51 height 18
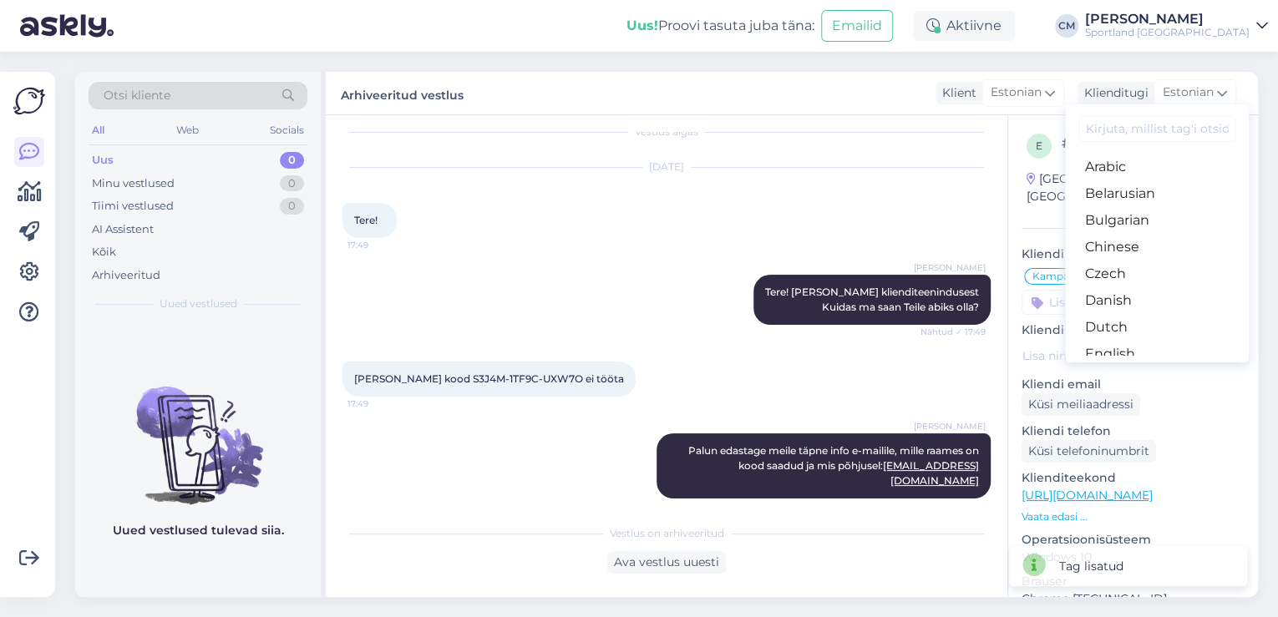
click at [735, 251] on div "[DATE] Tere! 17:49" at bounding box center [666, 202] width 648 height 107
